Goal: Find specific page/section: Find specific page/section

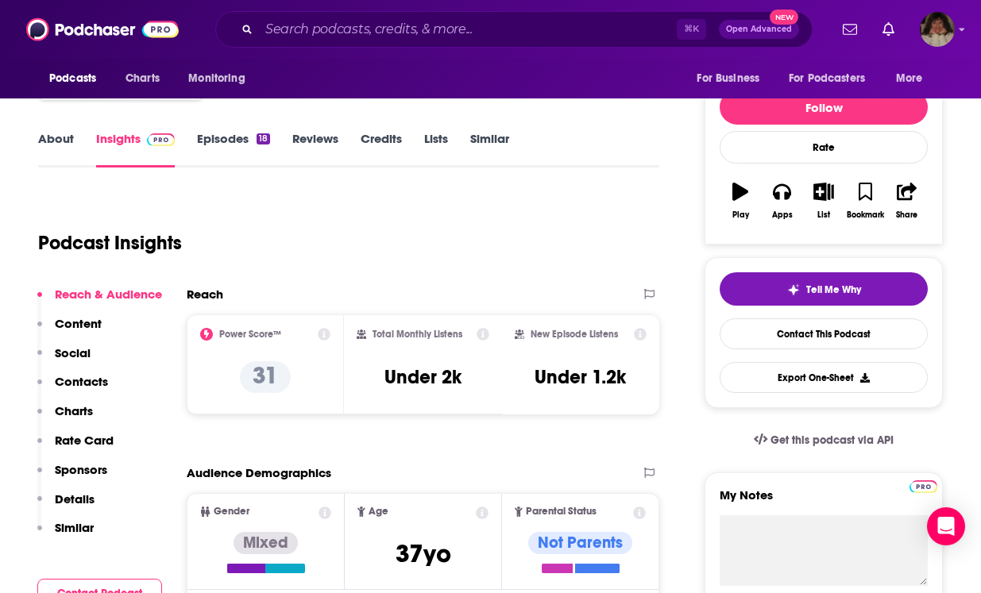
click at [484, 15] on div "⌘ K Open Advanced New" at bounding box center [513, 29] width 597 height 37
click at [471, 29] on input "Search podcasts, credits, & more..." at bounding box center [468, 29] width 418 height 25
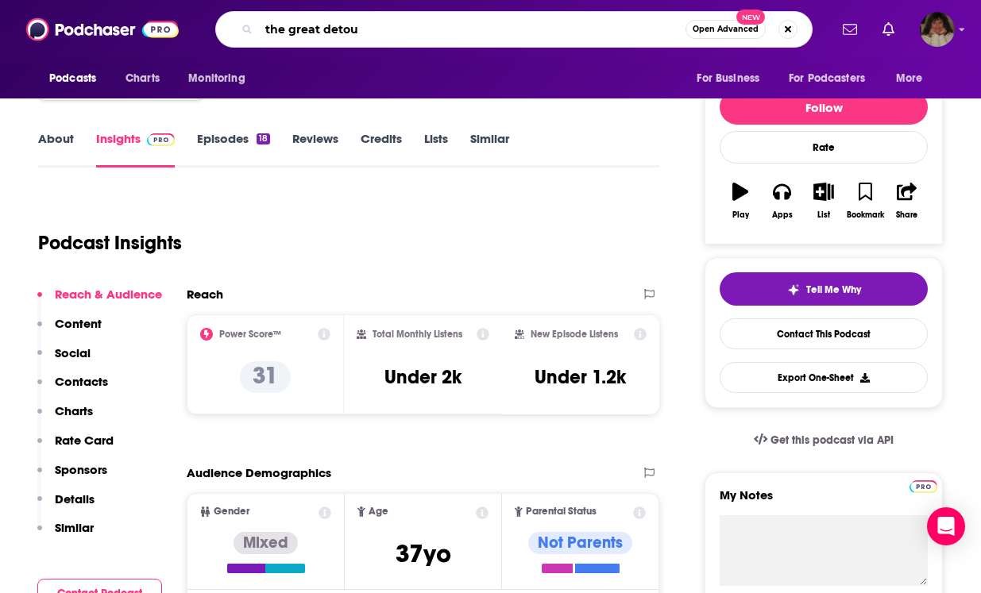
type input "the great detour"
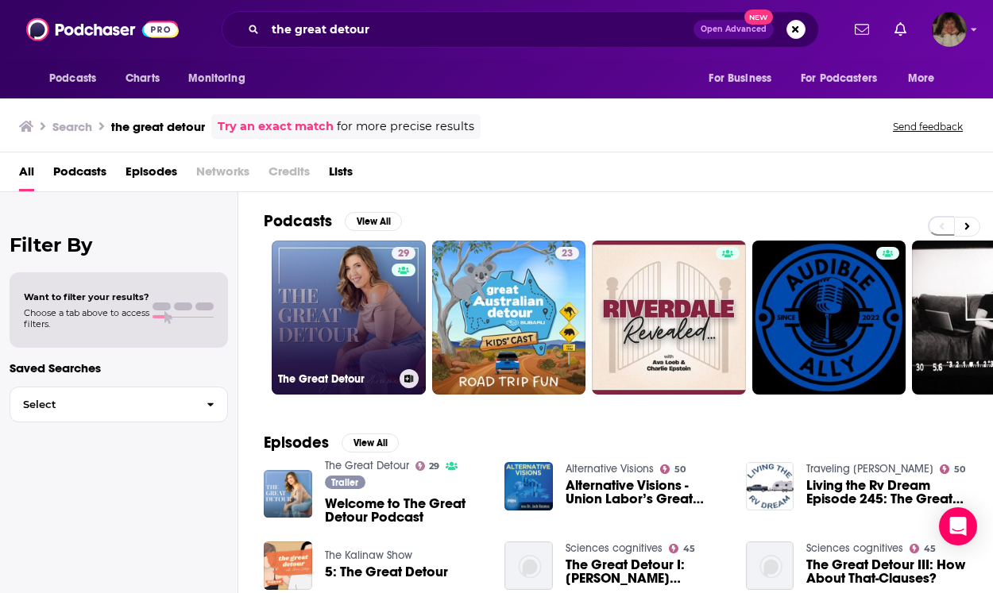
click at [363, 309] on link "29 The Great Detour" at bounding box center [349, 318] width 154 height 154
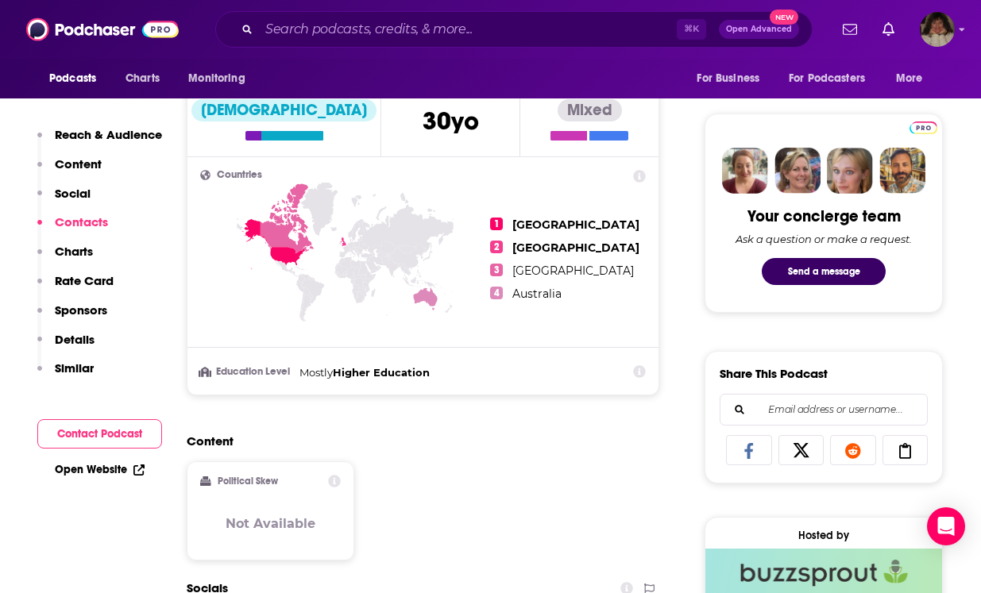
scroll to position [1130, 0]
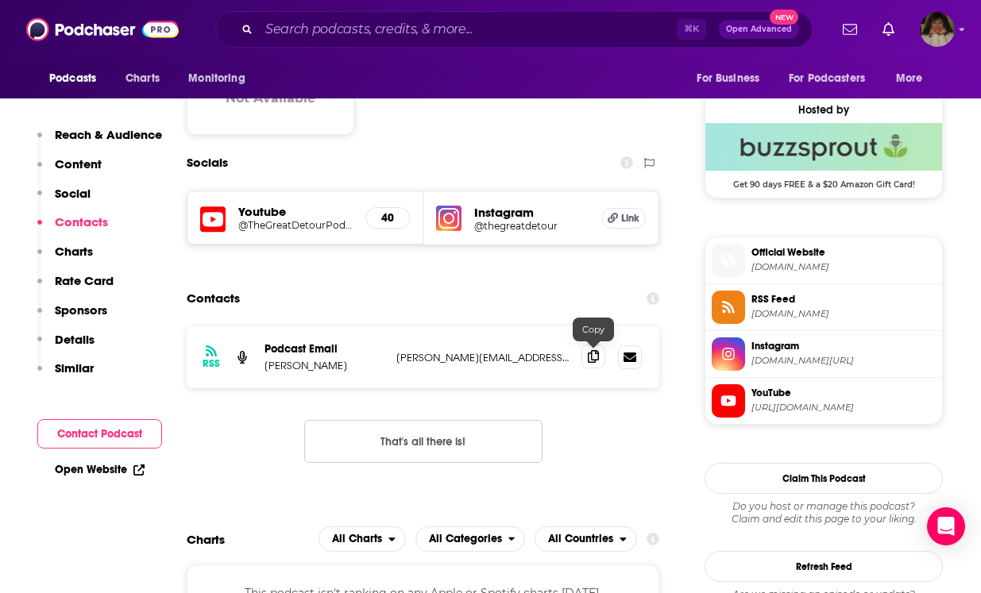
click at [596, 361] on icon at bounding box center [593, 356] width 11 height 13
